Goal: Task Accomplishment & Management: Use online tool/utility

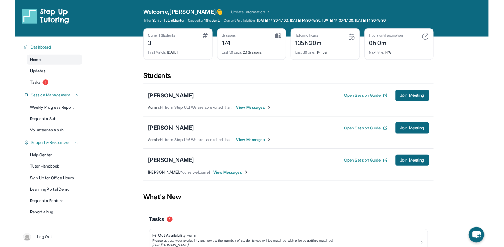
scroll to position [50, 0]
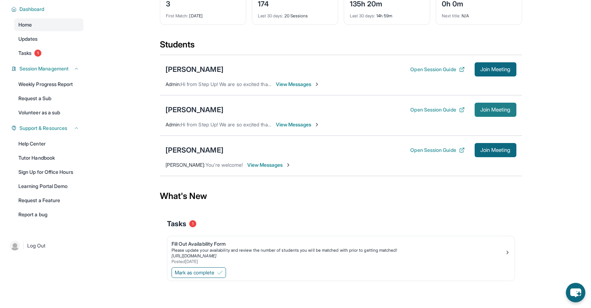
click at [487, 114] on button "Join Meeting" at bounding box center [496, 110] width 42 height 14
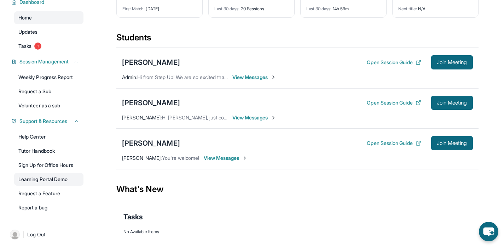
scroll to position [60, 0]
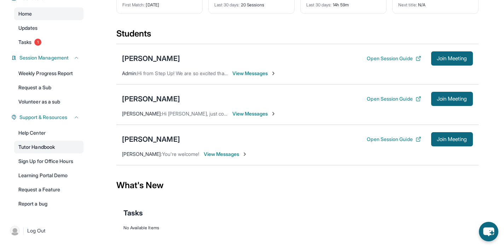
click at [64, 146] on link "Tutor Handbook" at bounding box center [48, 146] width 69 height 13
